Goal: Task Accomplishment & Management: Manage account settings

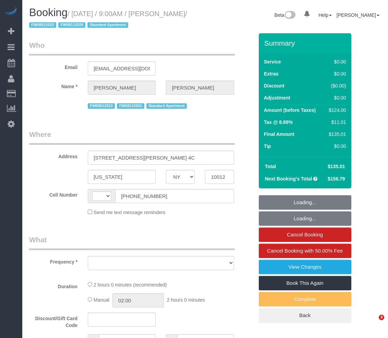
select select "NY"
select select "1"
select select "number:89"
select select "number:90"
select select "number:15"
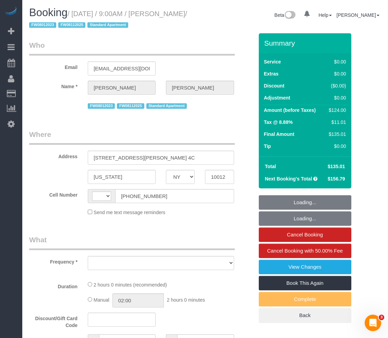
select select "number:5"
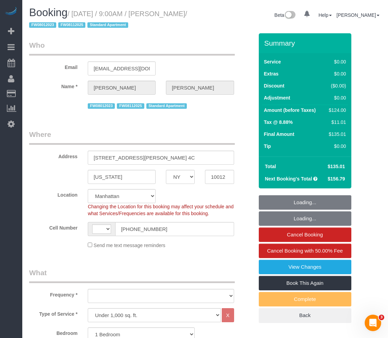
select select "string:US"
select select "object:1357"
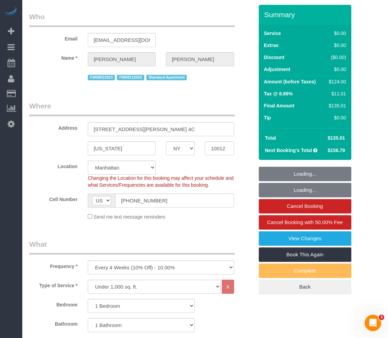
select select "spot1"
select select "1"
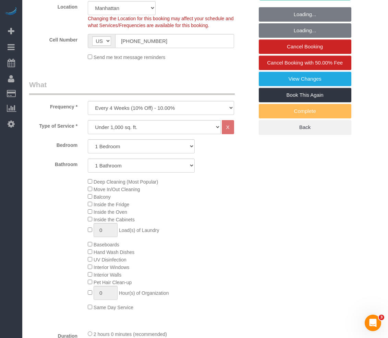
select select "object:1401"
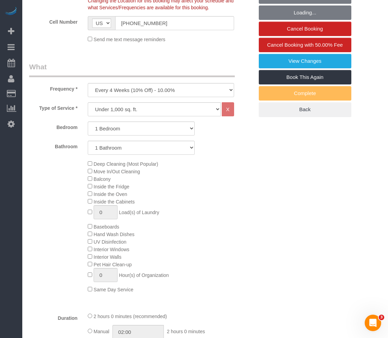
select select "string:stripe-pm_1MBfeC4VGloSiKo7EVmAEJdi"
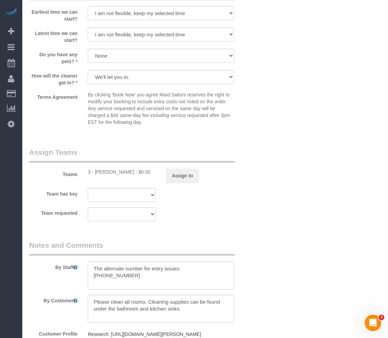
scroll to position [823, 0]
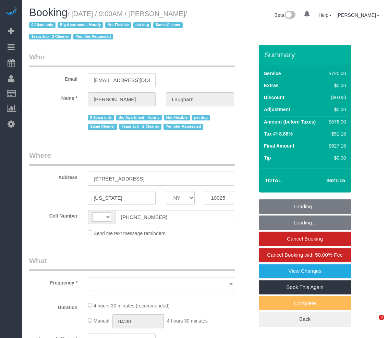
select select "NY"
select select "string:US"
select select "object:697"
select select "number:89"
select select "number:70"
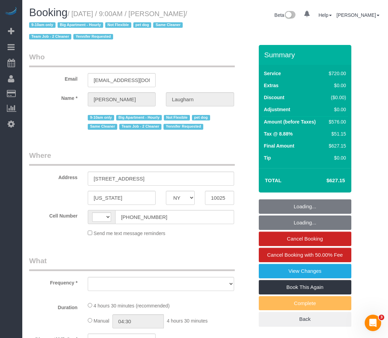
select select "number:13"
select select "number:6"
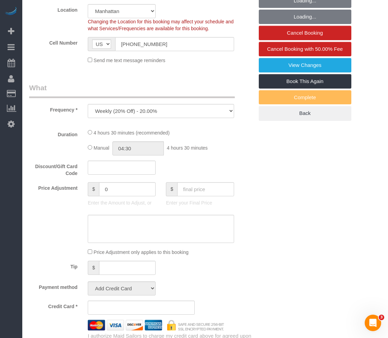
select select "string:stripe-pm_1Qg79n4VGloSiKo7Xb5RYN0j"
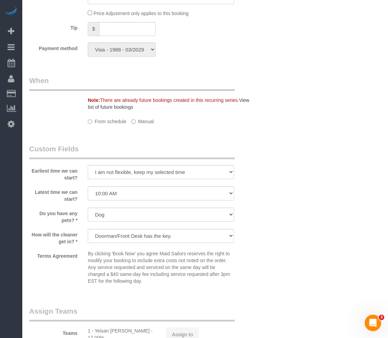
select select "2"
select select "270"
select select "spot1"
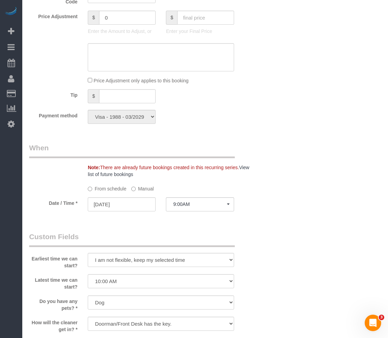
select select "object:1362"
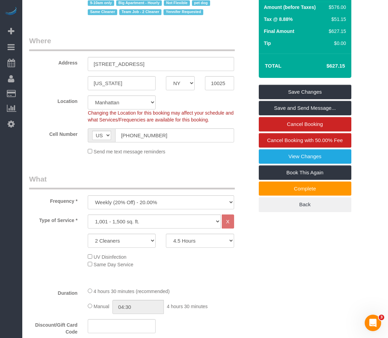
scroll to position [102, 0]
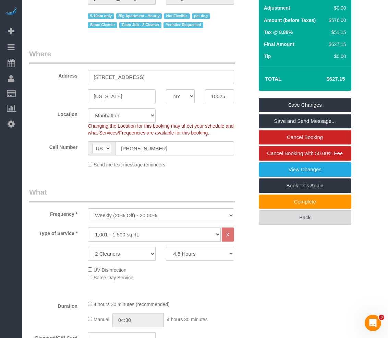
click at [272, 219] on link "Back" at bounding box center [305, 217] width 93 height 14
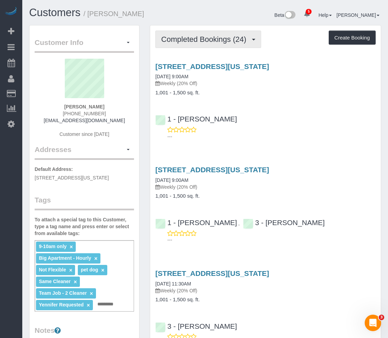
click at [197, 40] on span "Completed Bookings (24)" at bounding box center [205, 39] width 89 height 9
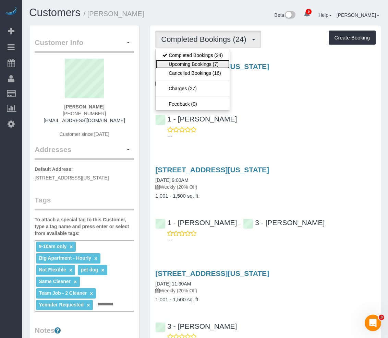
click at [192, 67] on link "Upcoming Bookings (7)" at bounding box center [193, 64] width 74 height 9
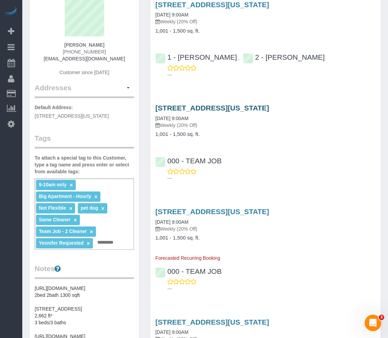
scroll to position [69, 0]
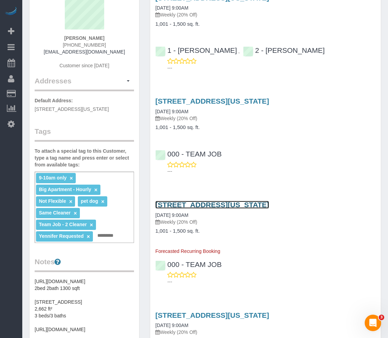
click at [184, 201] on link "[STREET_ADDRESS][US_STATE]" at bounding box center [212, 205] width 114 height 8
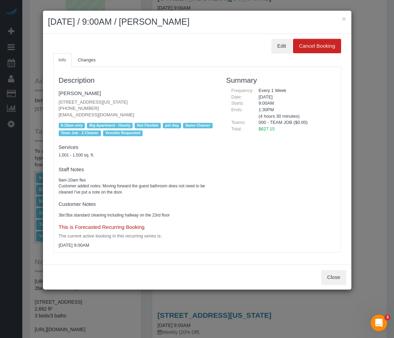
click at [346, 18] on div "× [DATE] / 9:00AM / [PERSON_NAME]" at bounding box center [197, 22] width 308 height 23
click at [138, 68] on div "Description [PERSON_NAME] [STREET_ADDRESS][US_STATE] [PHONE_NUMBER] [EMAIL_ADDR…" at bounding box center [196, 160] width 287 height 186
click at [342, 19] on button "×" at bounding box center [343, 18] width 4 height 7
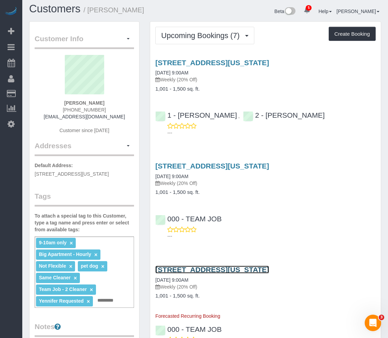
scroll to position [0, 0]
